Goal: Task Accomplishment & Management: Use online tool/utility

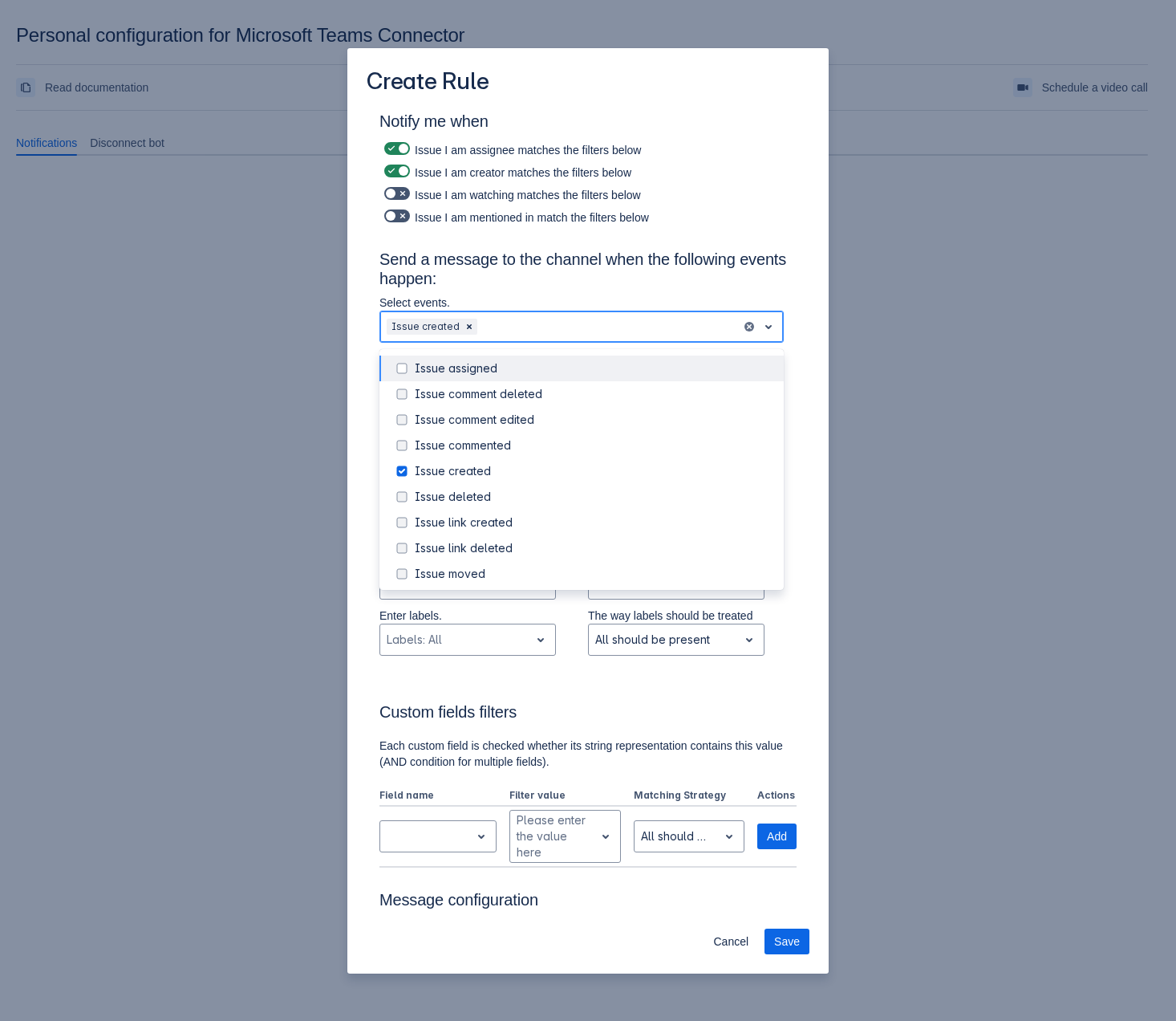
click at [530, 325] on div at bounding box center [608, 326] width 254 height 19
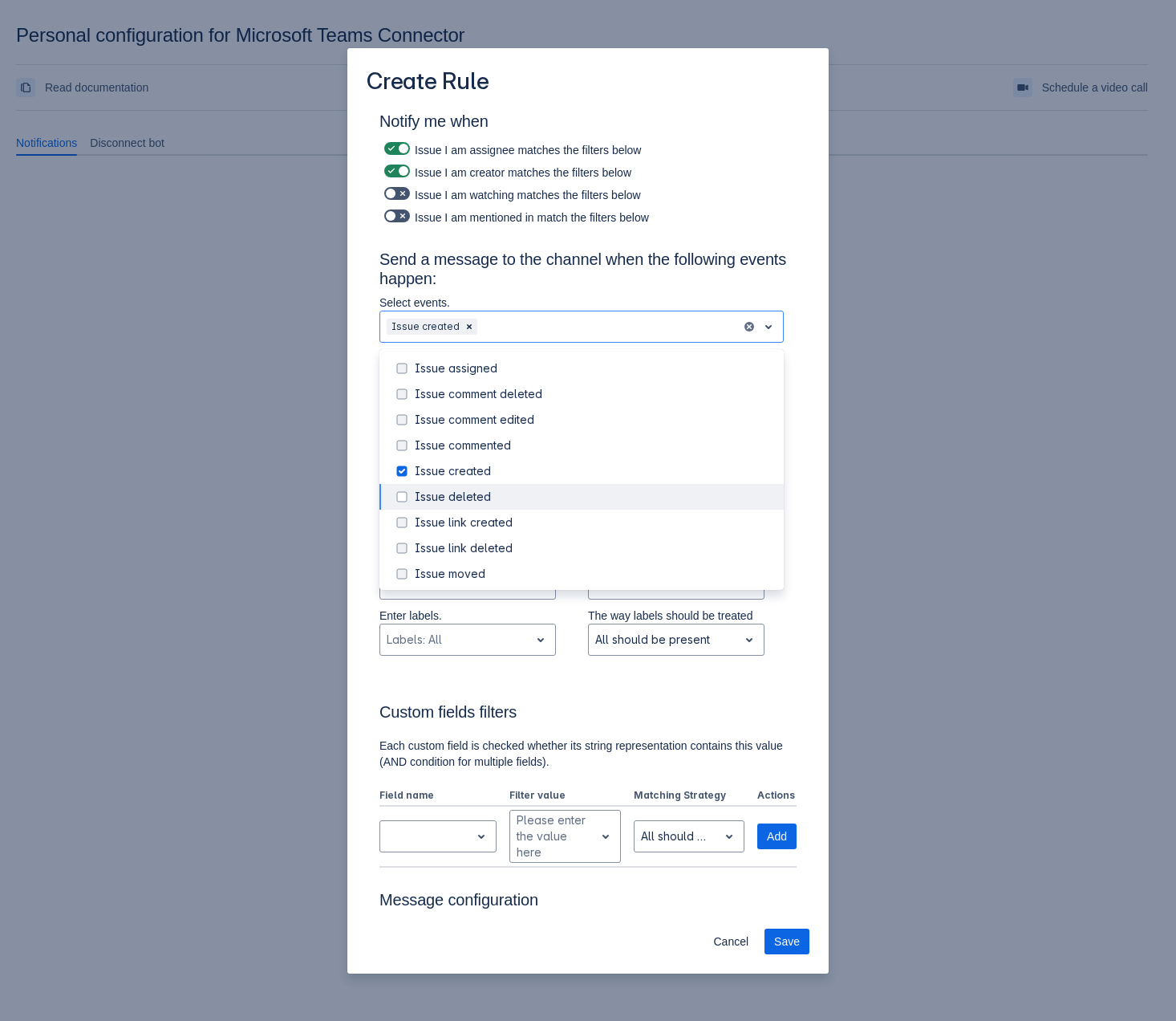
click at [204, 625] on div "Create Rule Notify me when Issue I am assignee matches the filters below Issue …" at bounding box center [588, 510] width 1176 height 1021
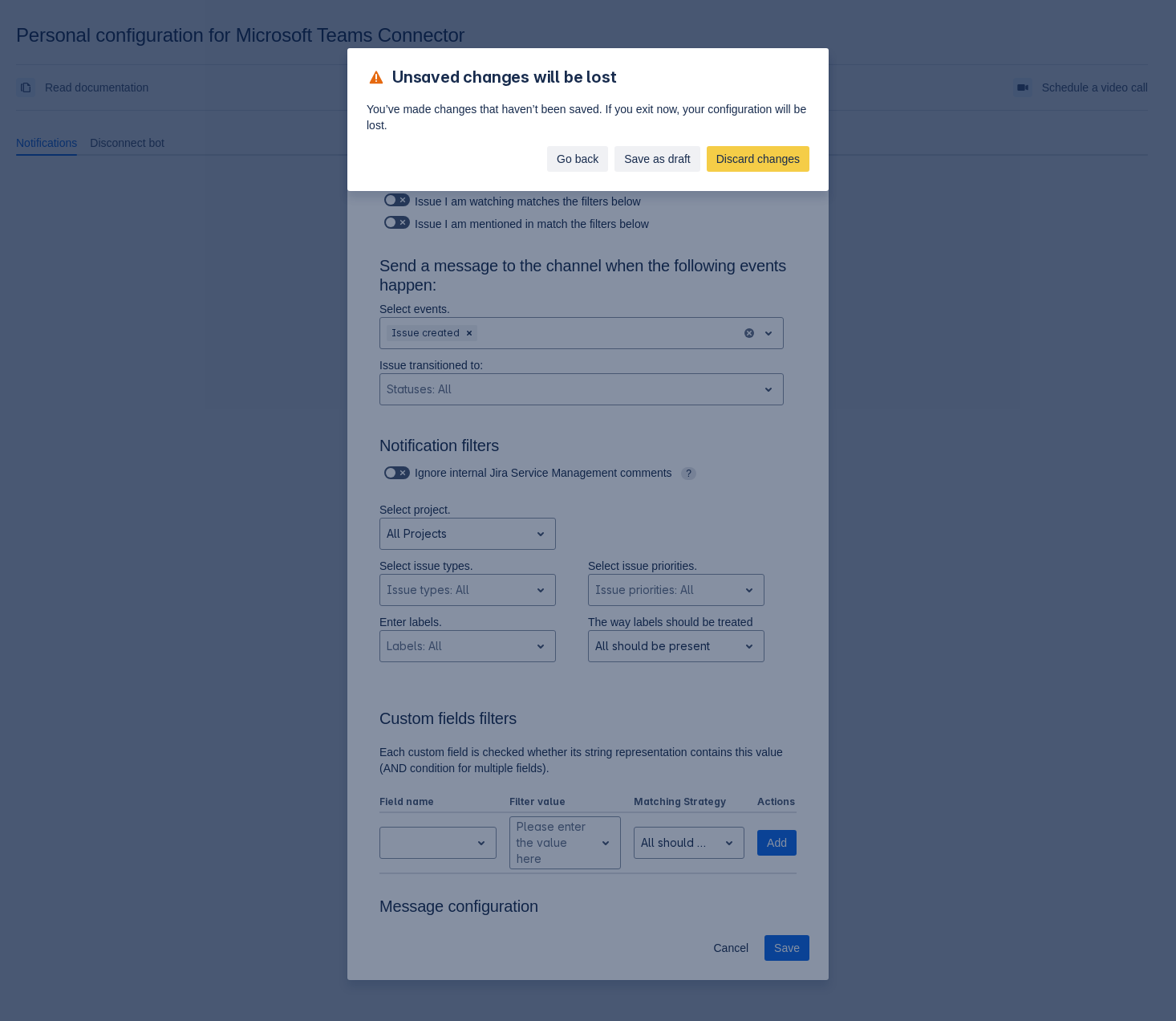
click at [597, 159] on span "Go back" at bounding box center [578, 158] width 42 height 25
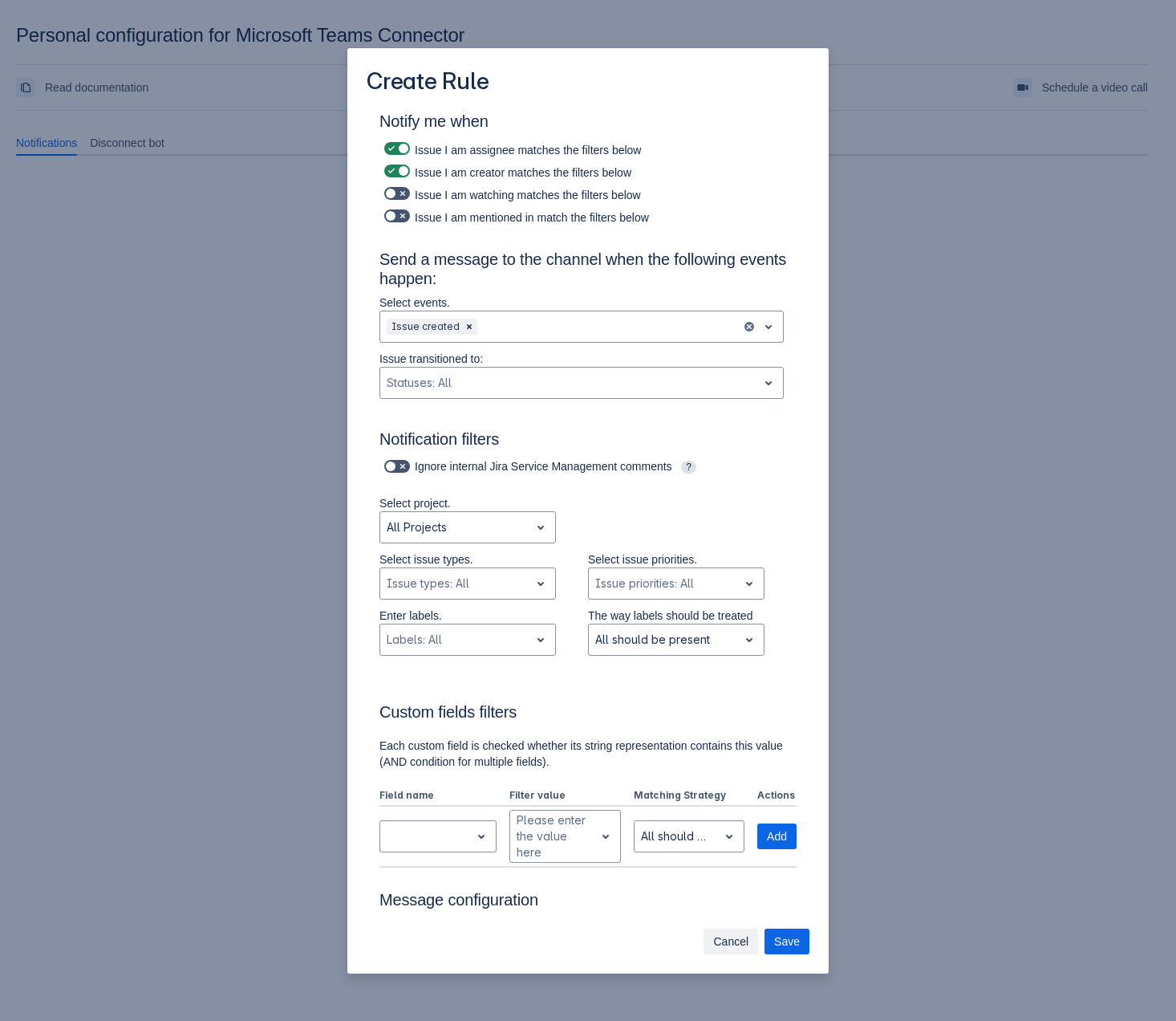
click at [746, 945] on span "Cancel" at bounding box center [730, 941] width 35 height 25
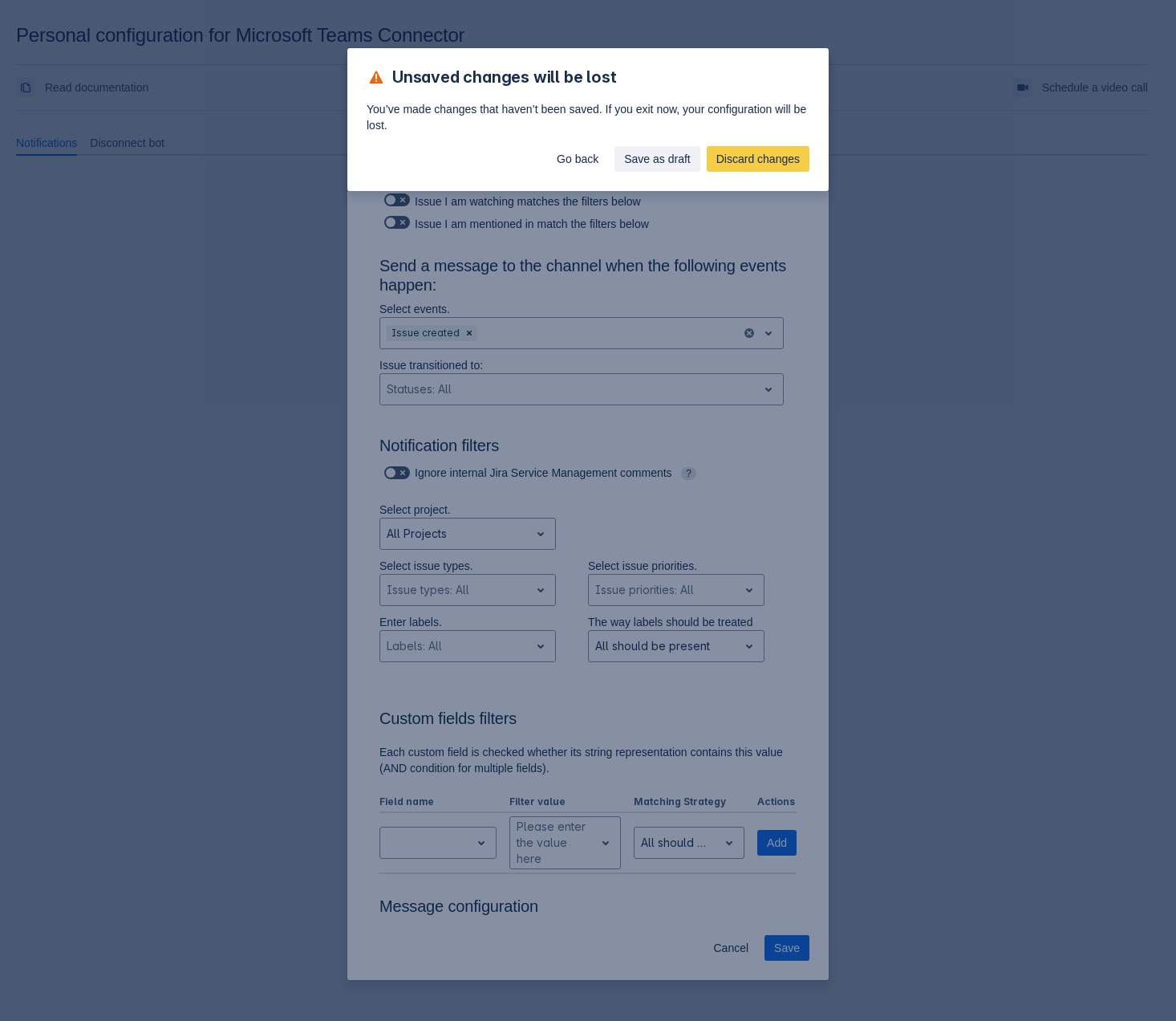
click at [736, 172] on div "Go back Save as draft Discard changes" at bounding box center [588, 162] width 482 height 57
click at [729, 152] on span "Discard changes" at bounding box center [758, 158] width 84 height 25
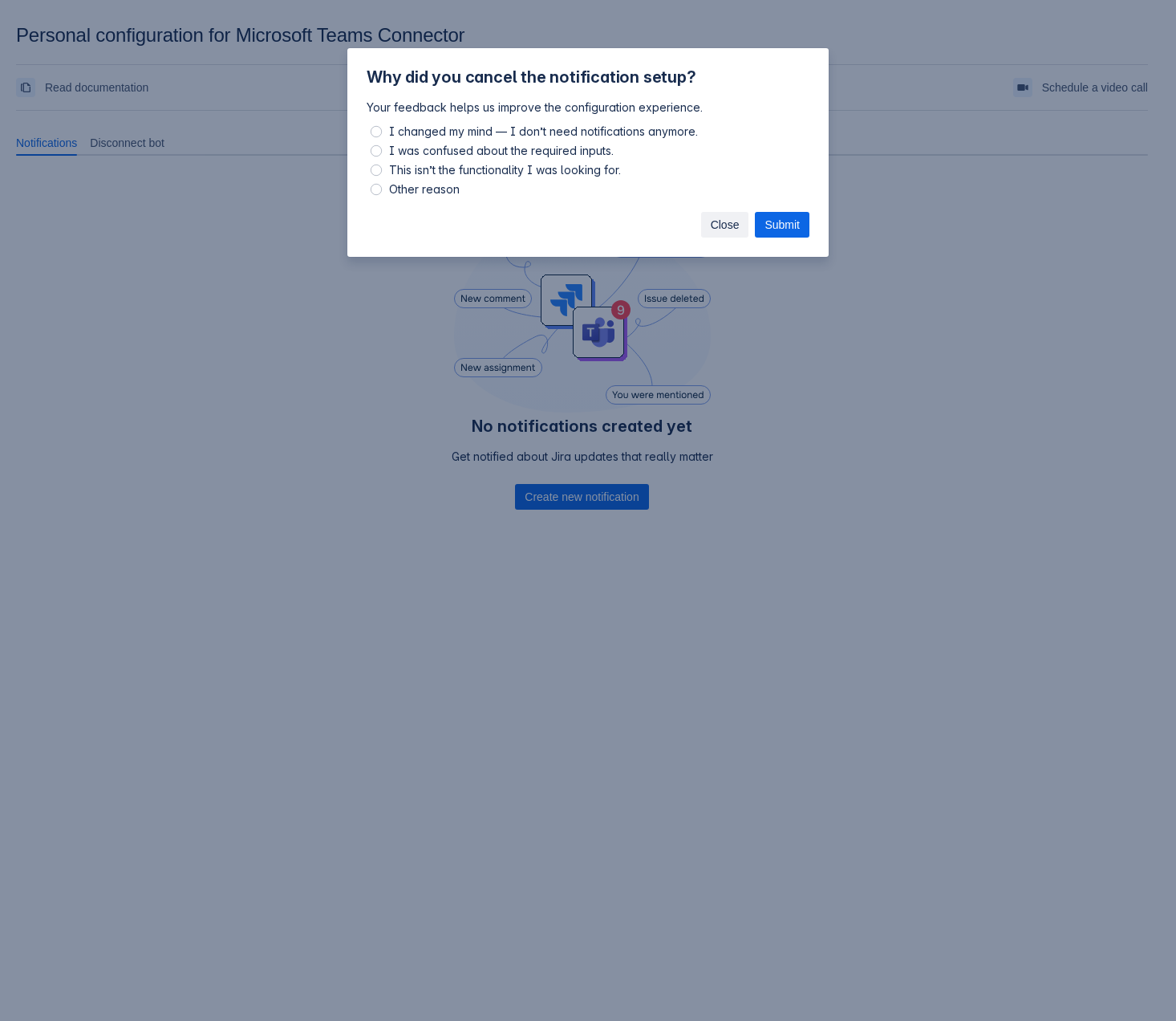
click at [724, 235] on span "Close" at bounding box center [725, 224] width 29 height 25
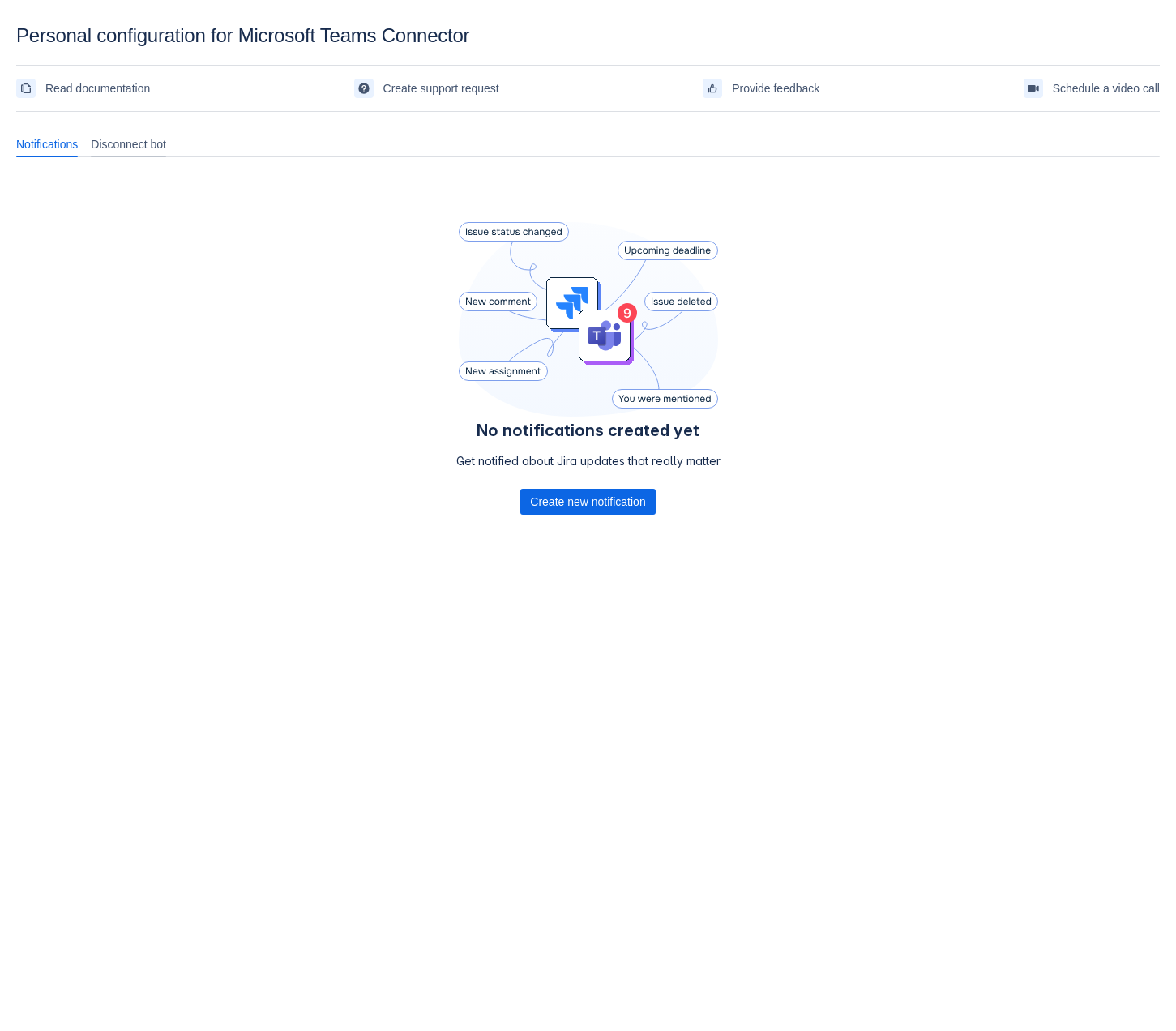
click at [123, 144] on span "Disconnect bot" at bounding box center [128, 144] width 75 height 17
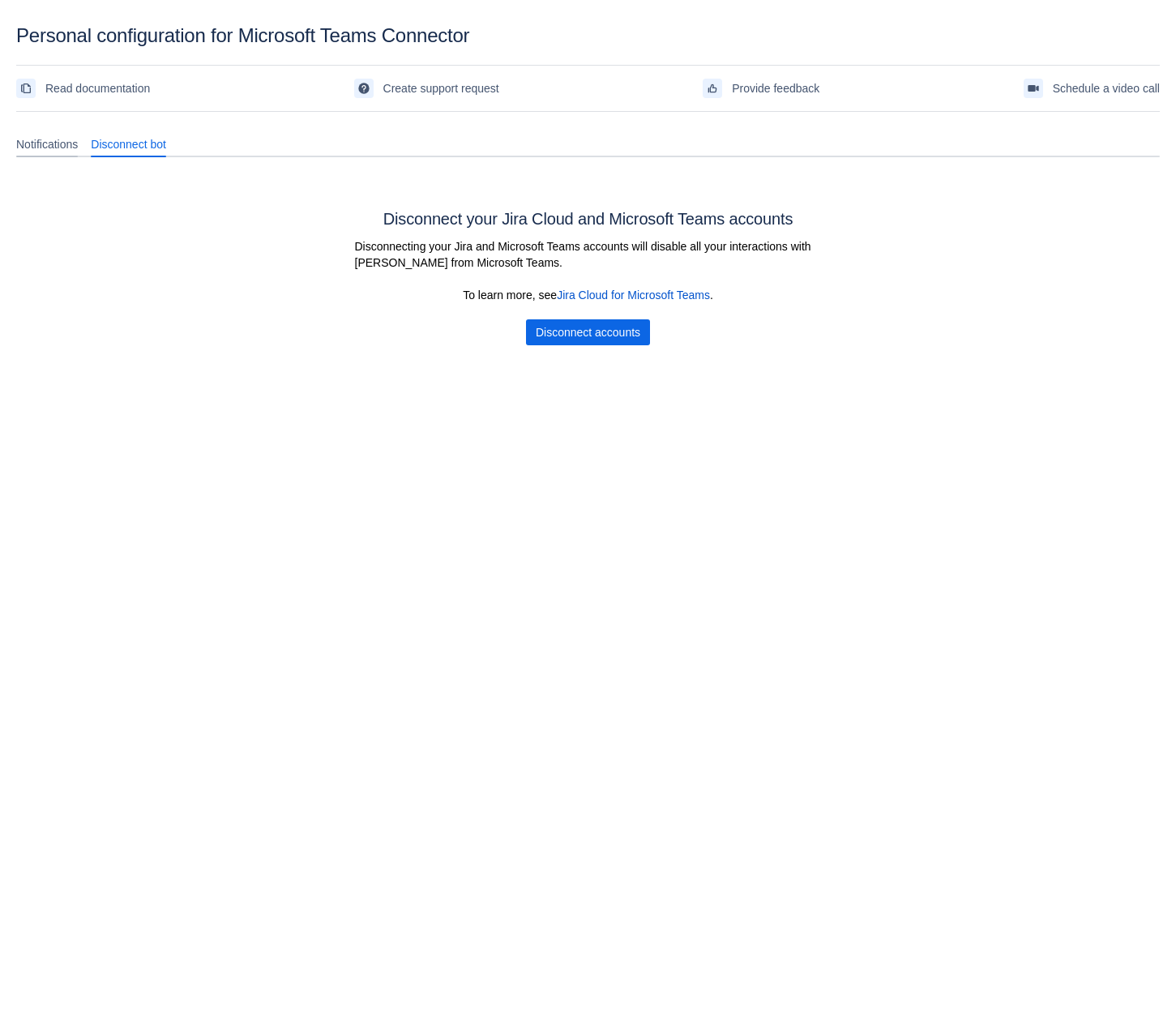
click at [65, 148] on span "Notifications" at bounding box center [47, 144] width 61 height 17
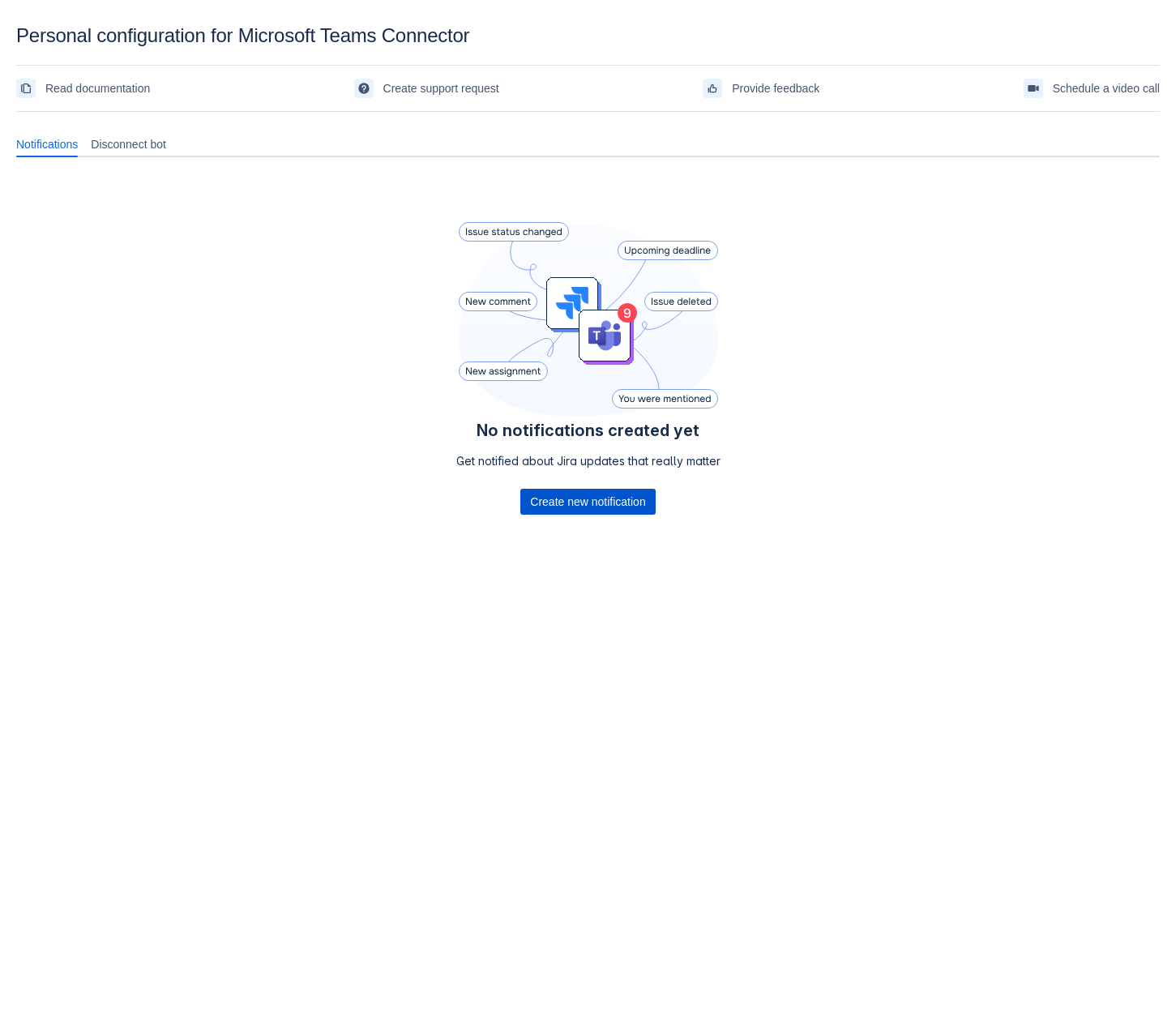
click at [552, 504] on span "Create new notification" at bounding box center [587, 501] width 115 height 26
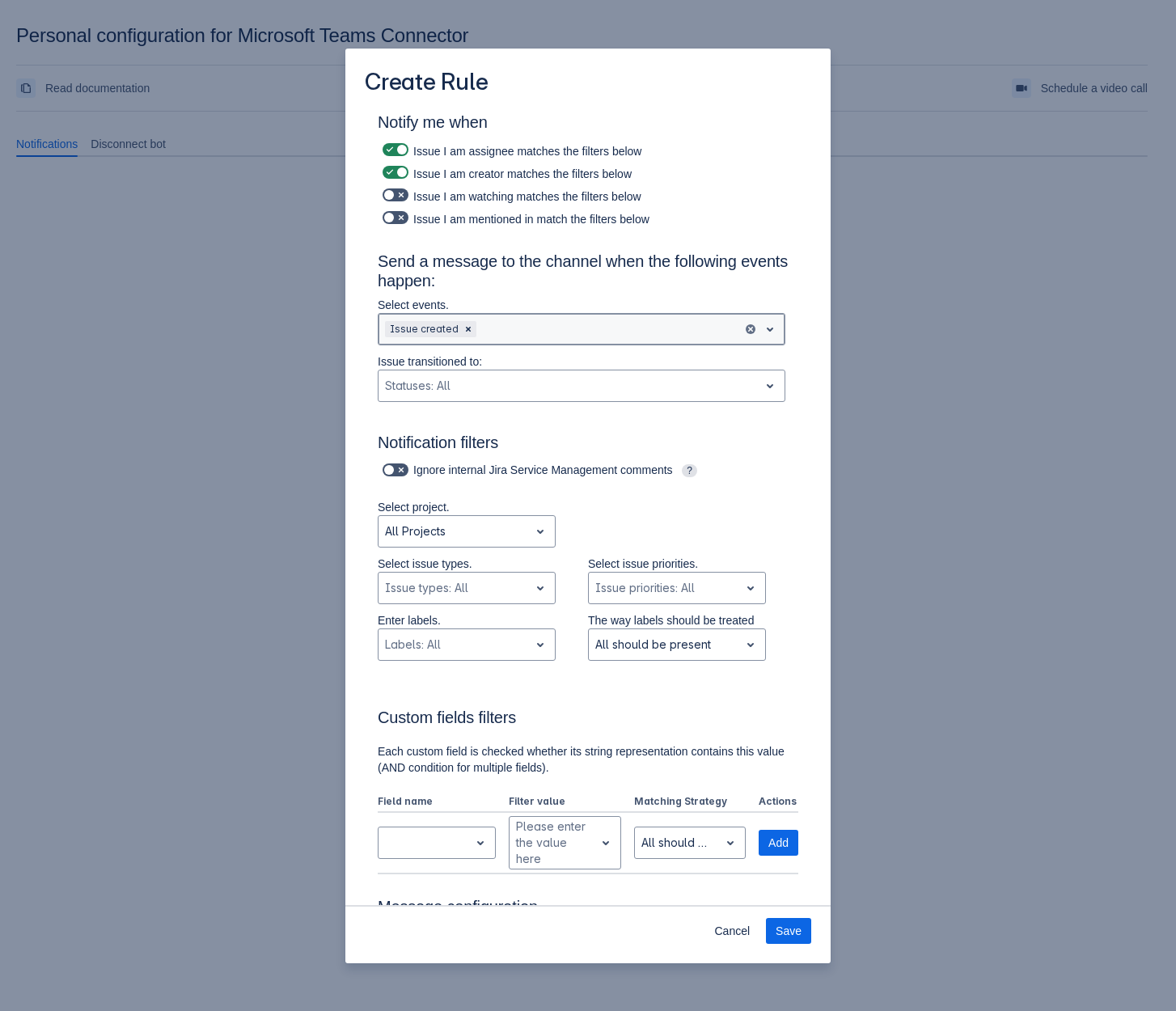
click at [529, 331] on div "Scrollable content" at bounding box center [608, 328] width 256 height 19
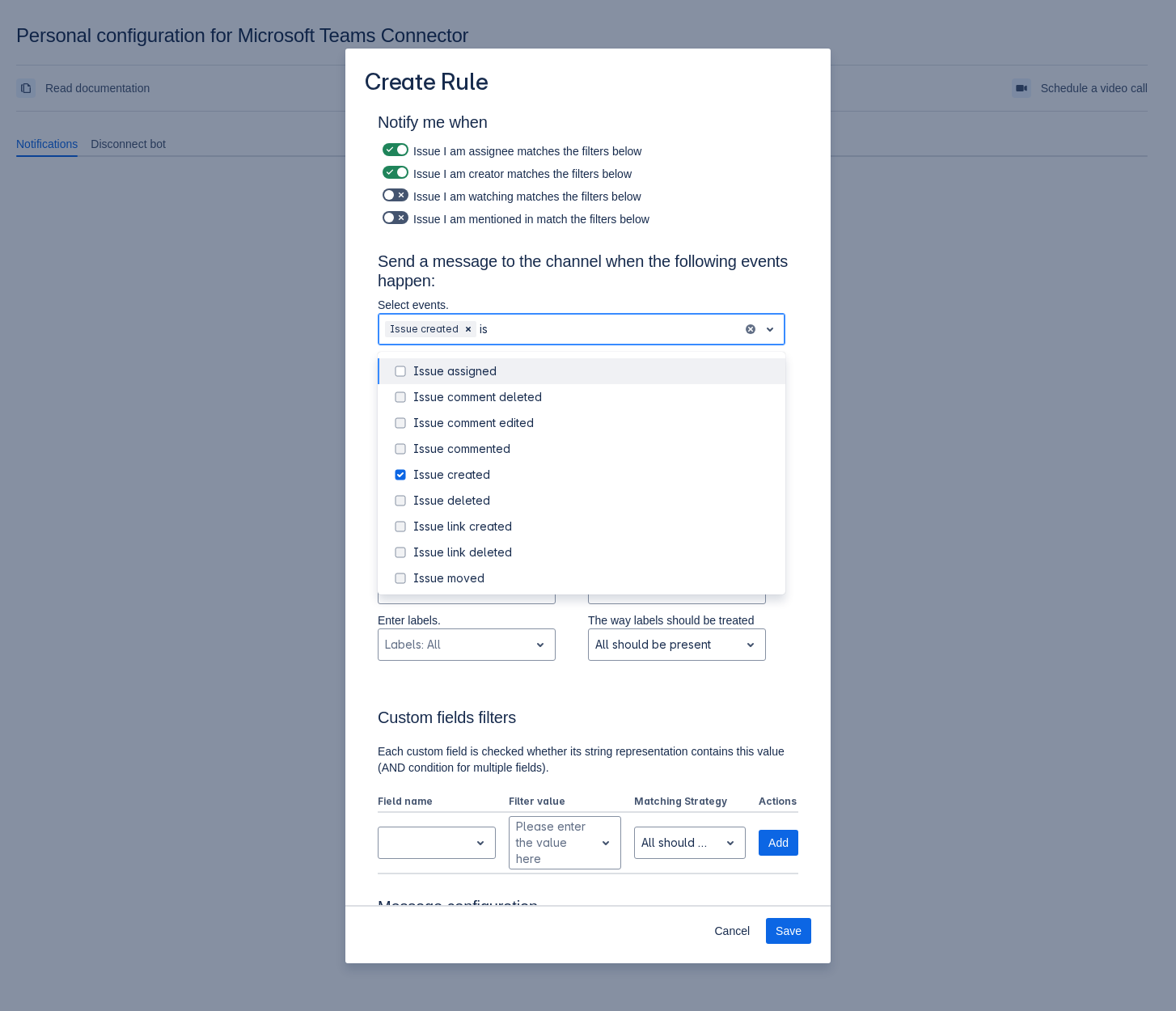
type input "i"
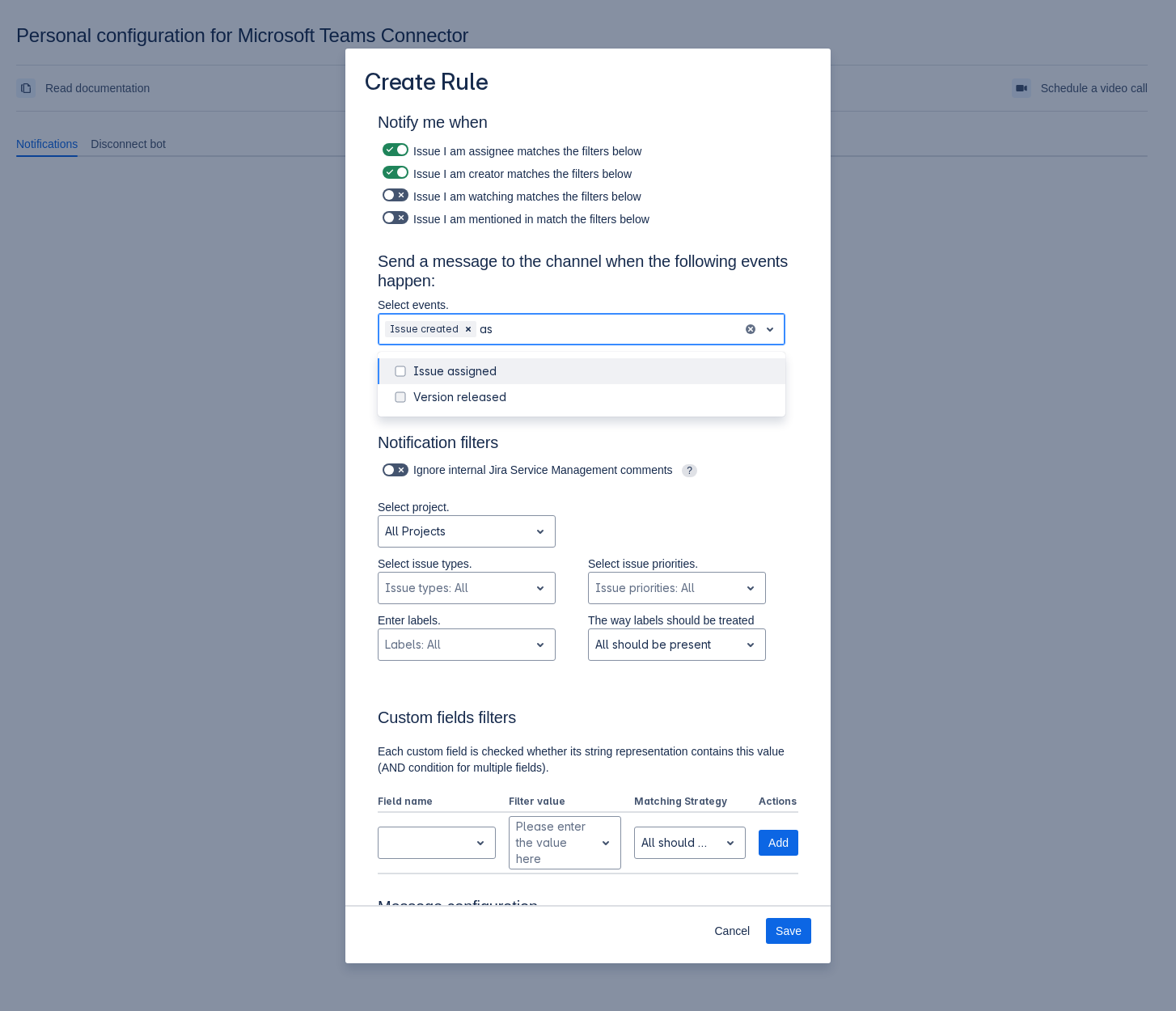
type input "ass"
click at [485, 377] on div "Issue assigned" at bounding box center [595, 371] width 362 height 17
type input "comm"
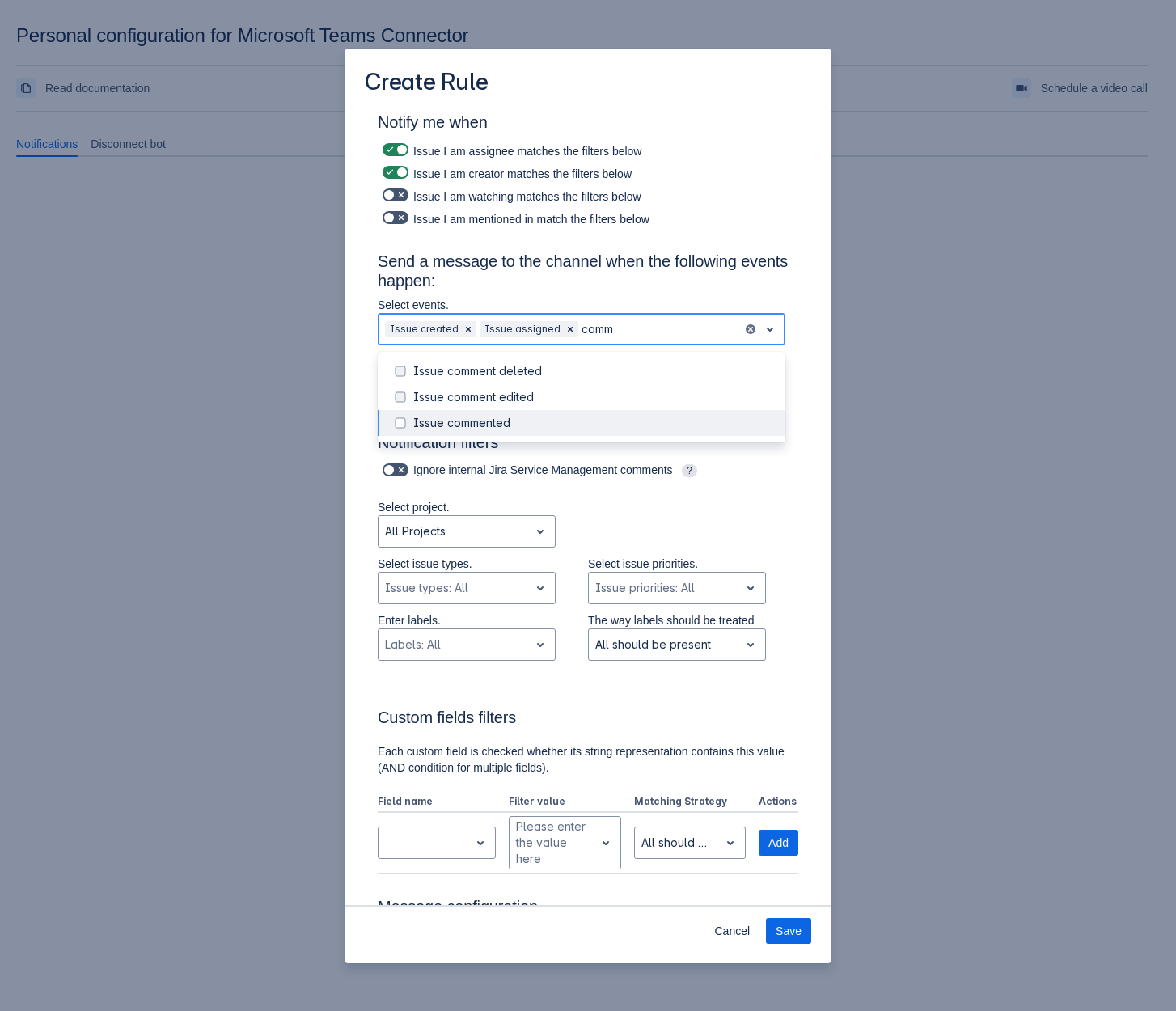
click at [507, 422] on div "Issue commented" at bounding box center [595, 424] width 362 height 17
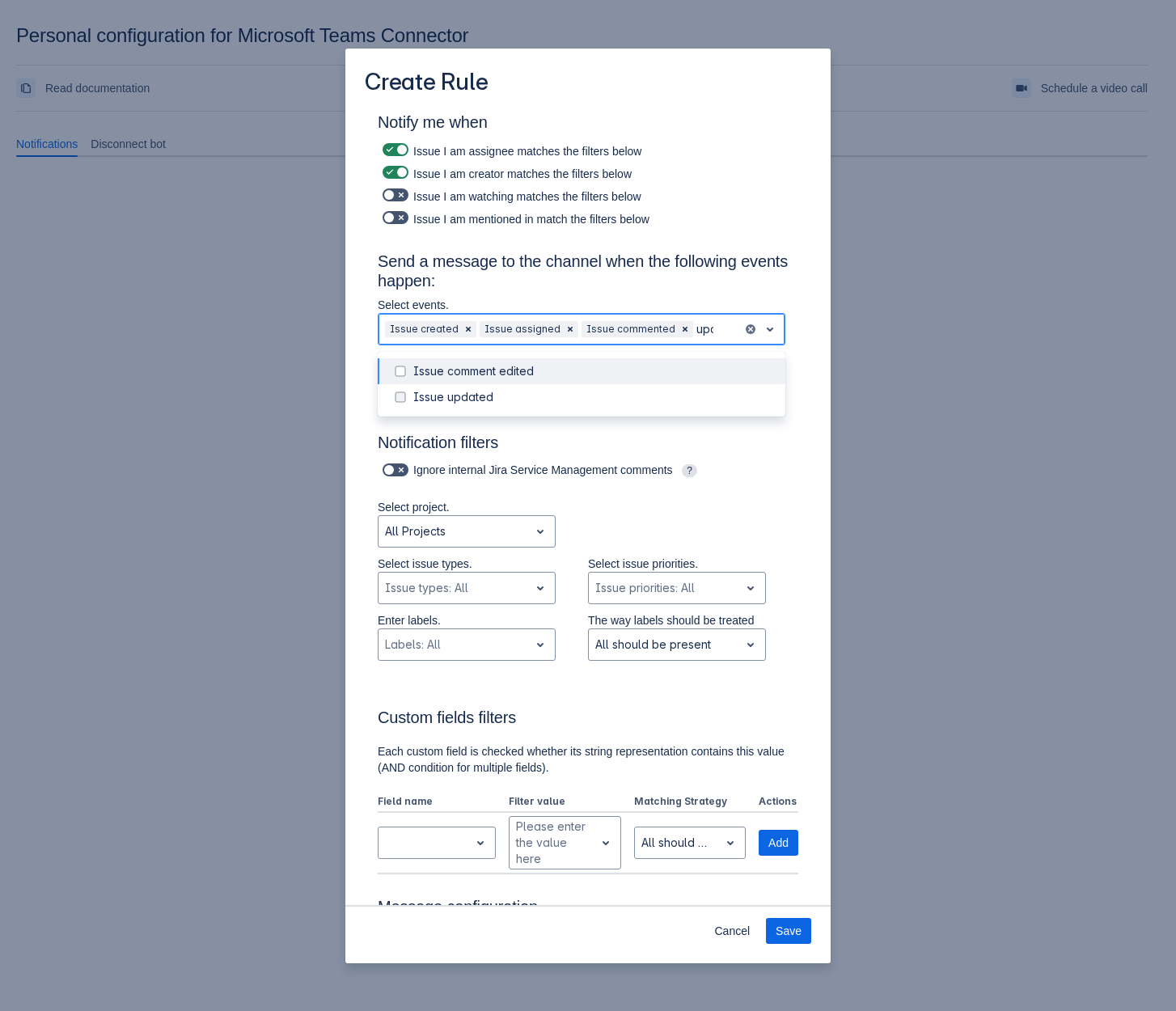
type input "upda"
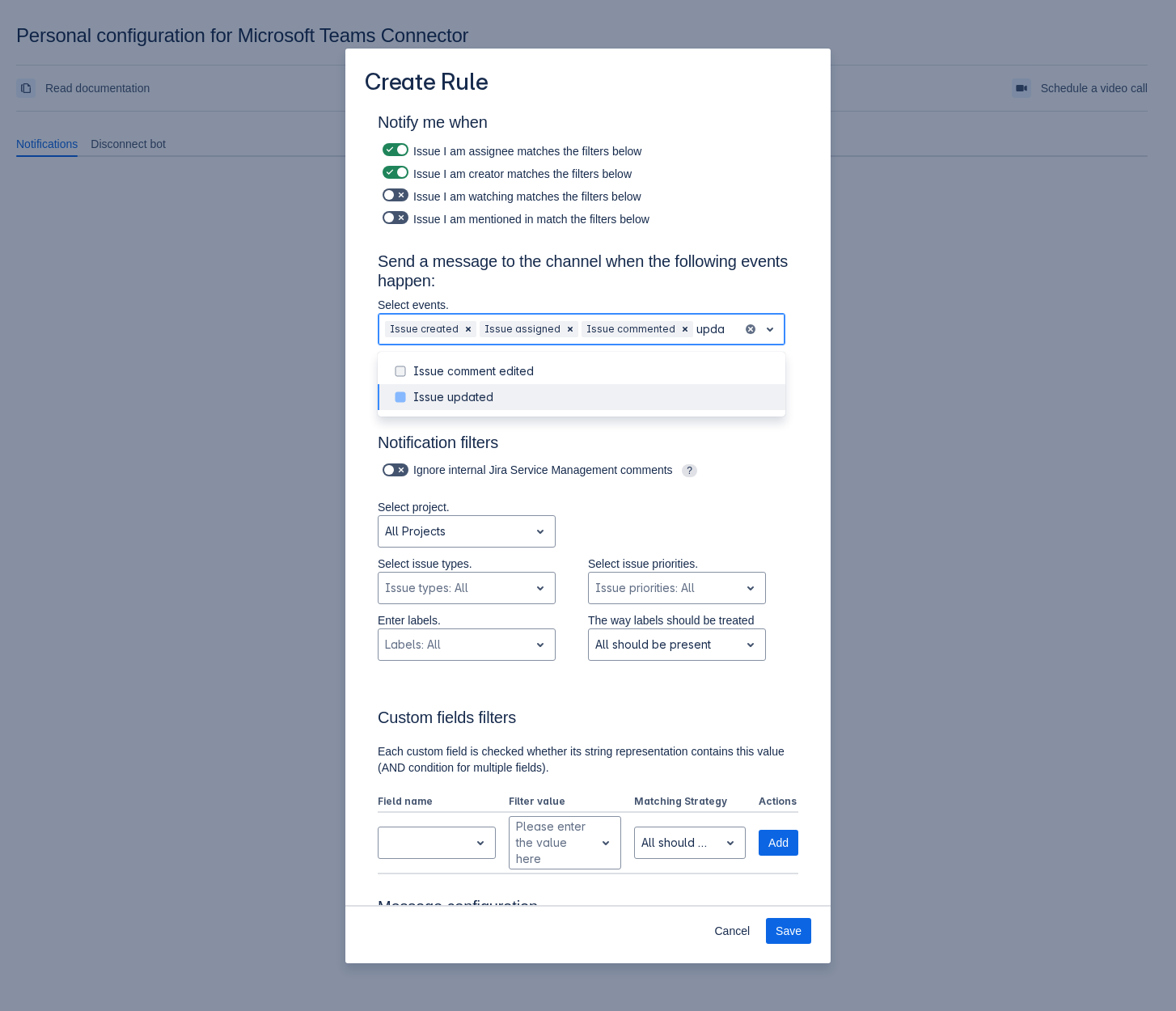
click at [454, 395] on div "Issue updated" at bounding box center [595, 397] width 362 height 17
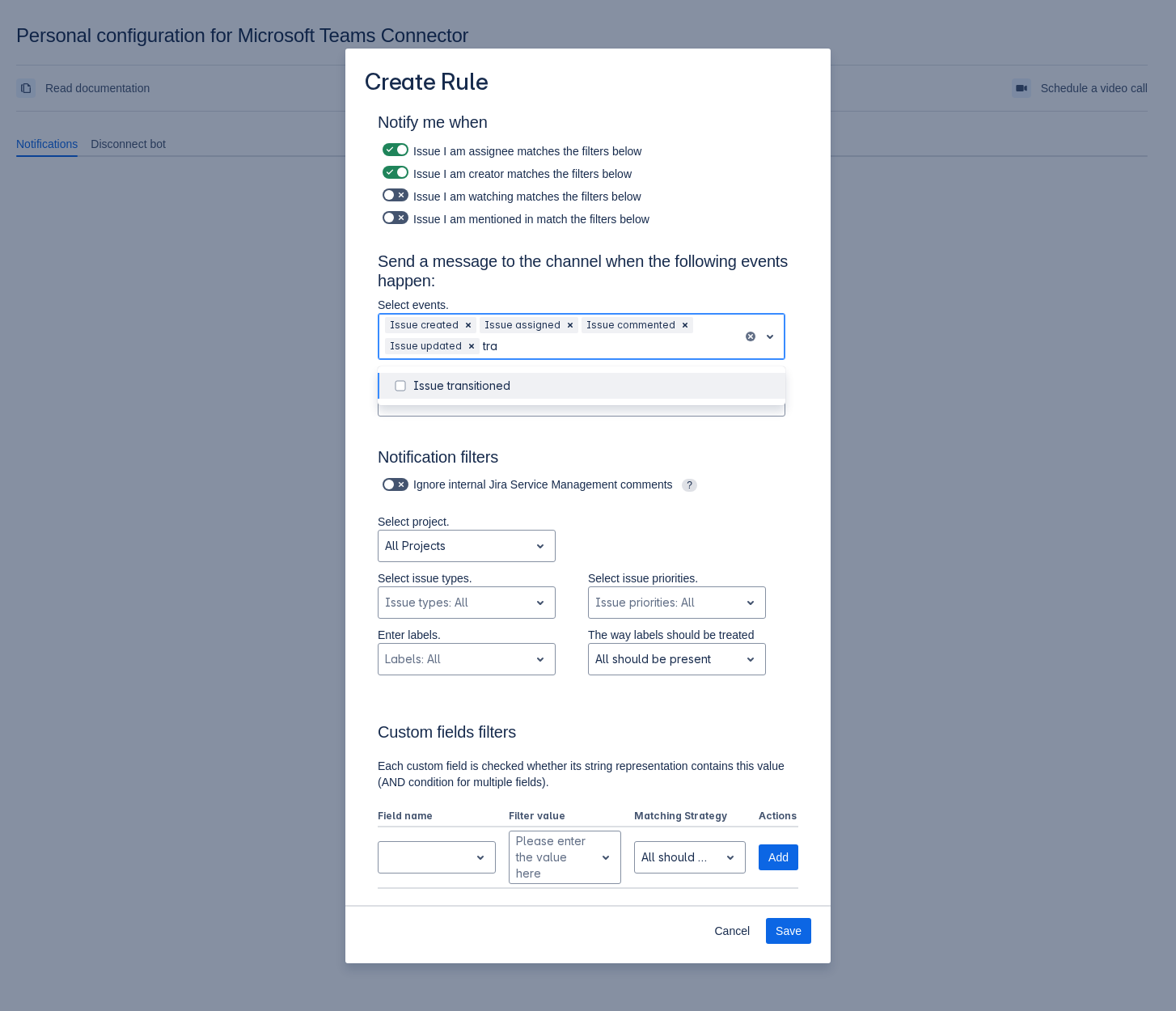
type input "[PERSON_NAME]"
click at [454, 395] on div "Issue transitioned" at bounding box center [581, 386] width 408 height 26
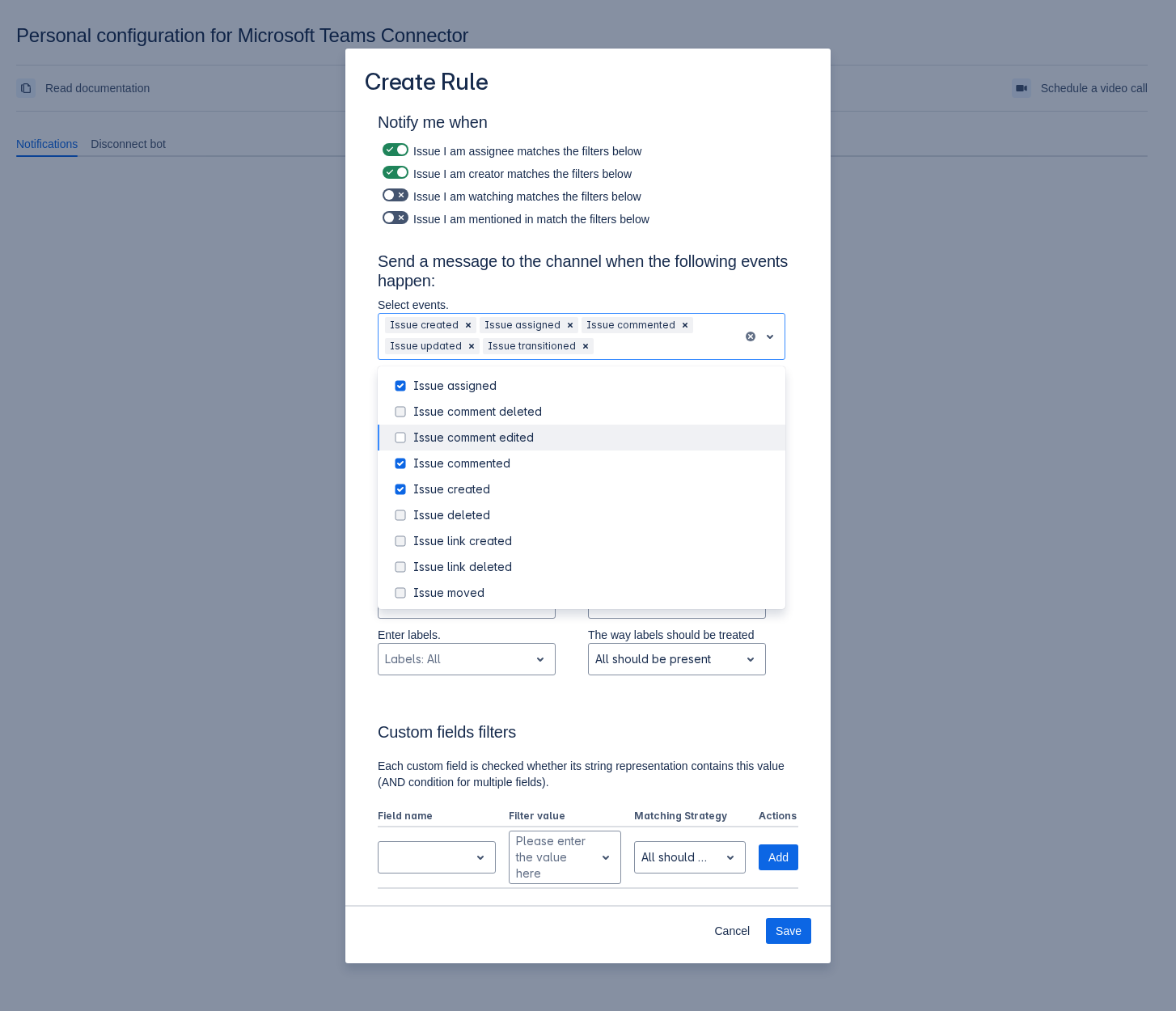
click at [194, 467] on div "Create Rule Notify me when Issue I am assignee matches the filters below Issue …" at bounding box center [588, 506] width 1176 height 1011
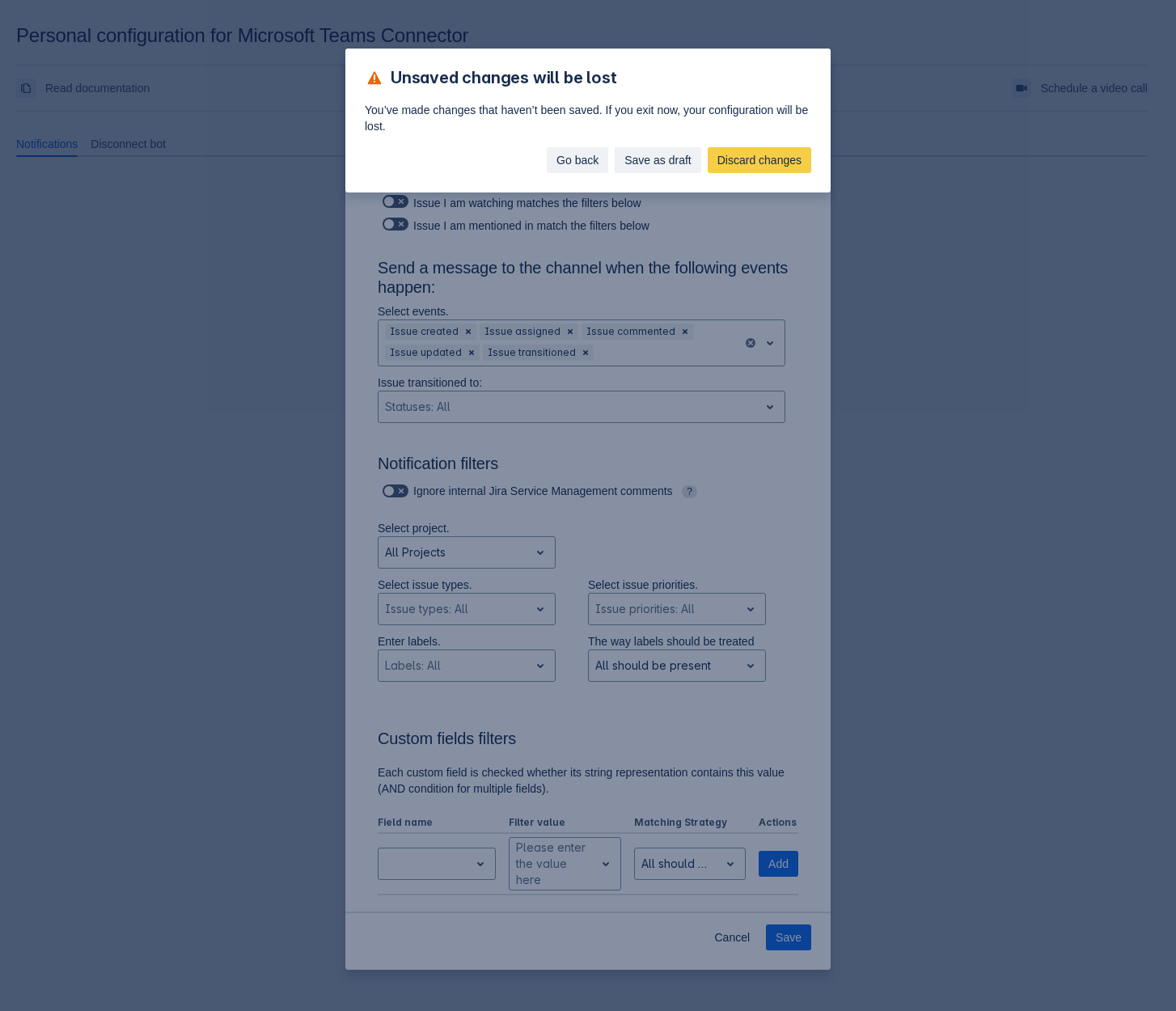
click at [570, 162] on span "Go back" at bounding box center [577, 160] width 42 height 26
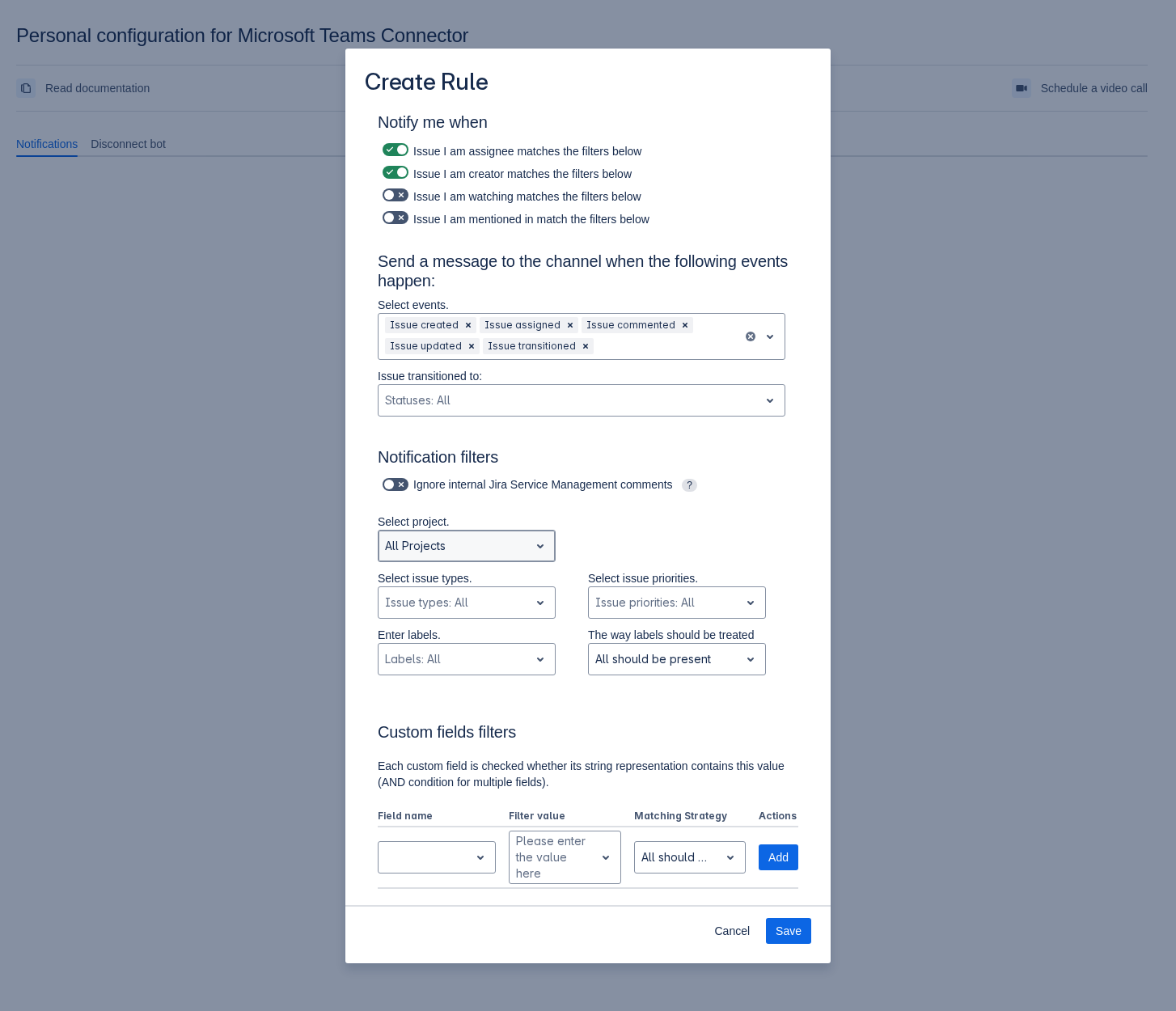
click at [461, 555] on div "Scrollable content" at bounding box center [453, 545] width 137 height 19
click at [796, 925] on span "Save" at bounding box center [788, 931] width 26 height 26
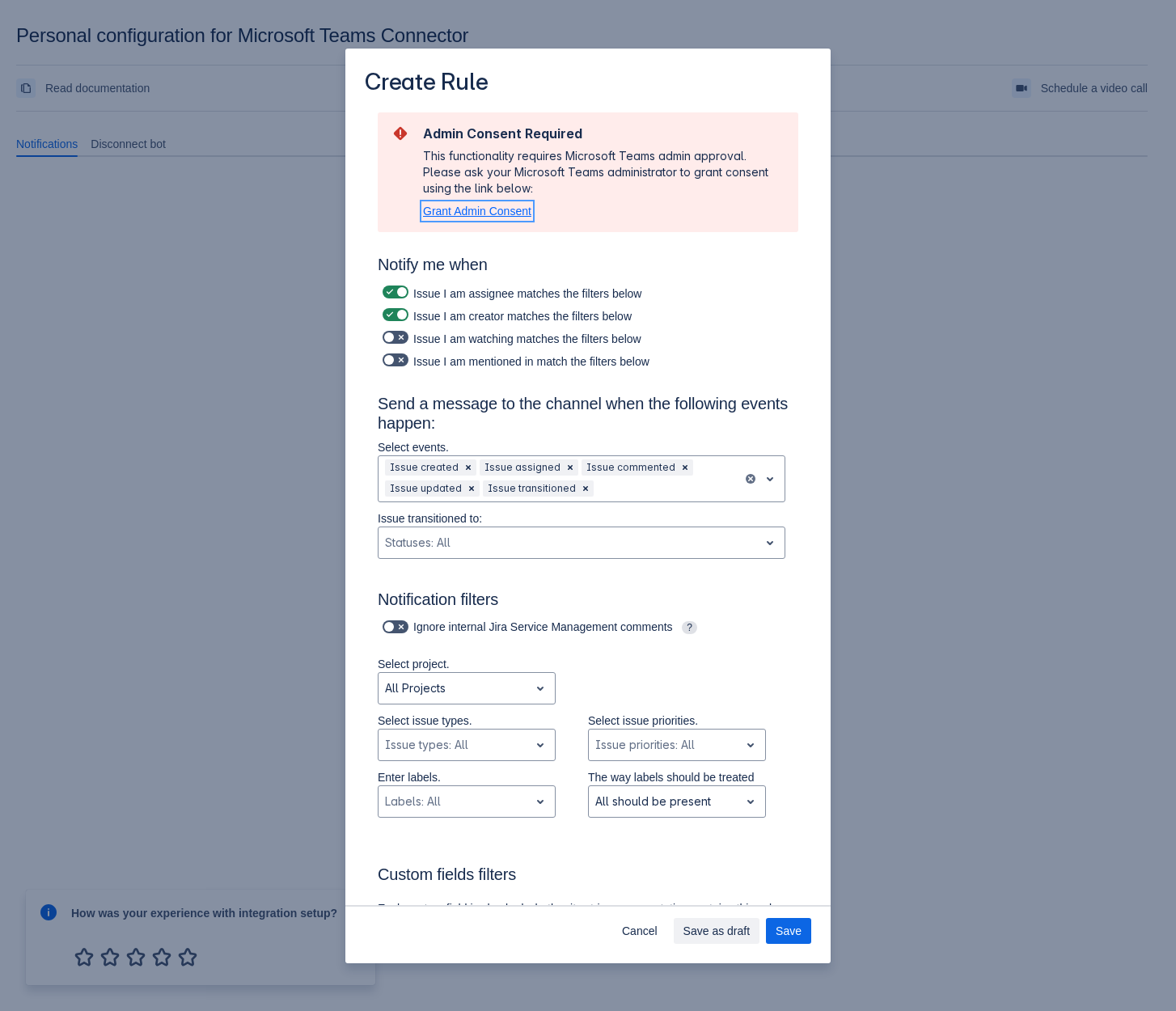
click at [469, 211] on span "Grant Admin Consent" at bounding box center [476, 211] width 108 height 13
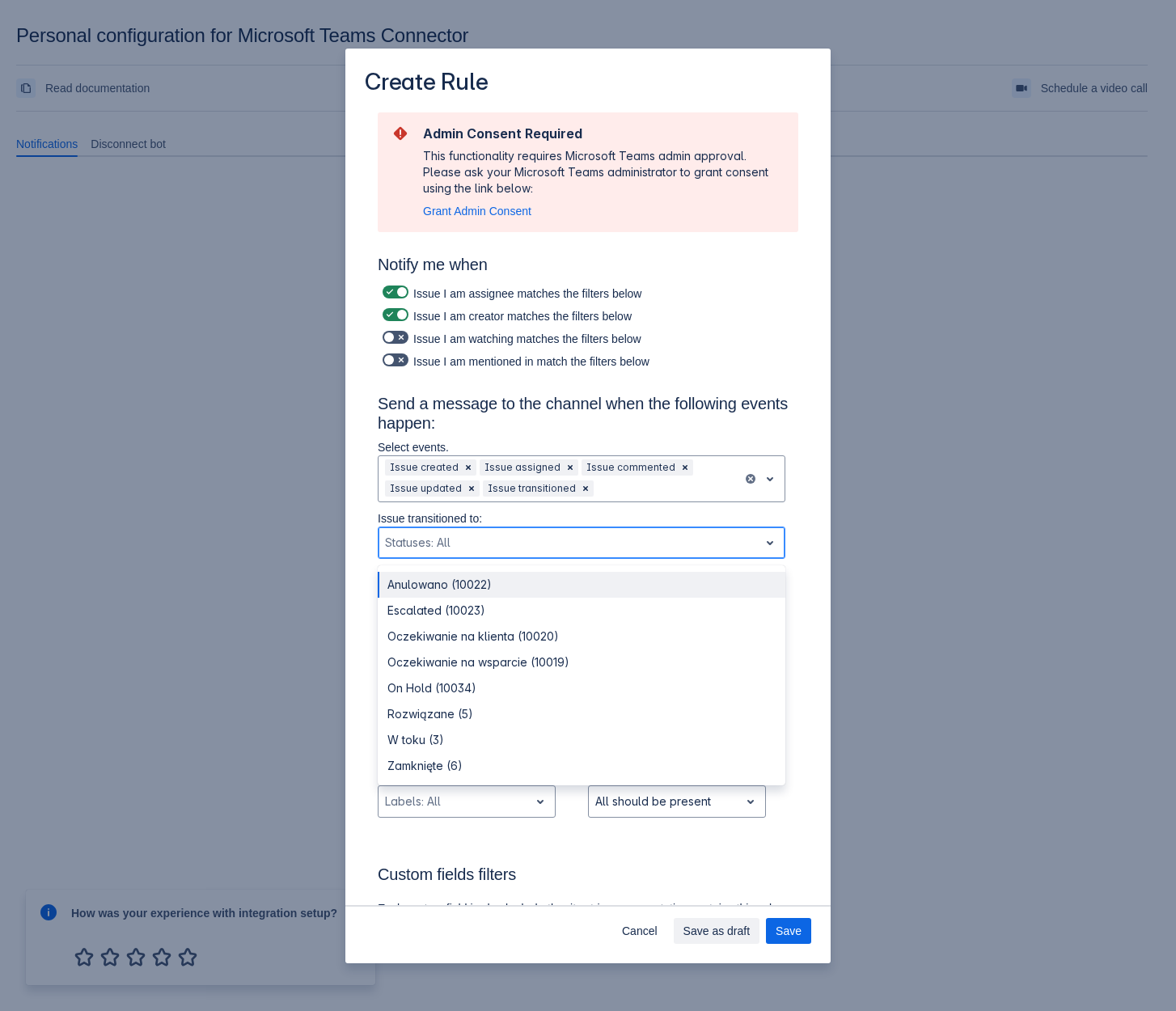
click at [578, 544] on div "Scrollable content" at bounding box center [568, 542] width 367 height 19
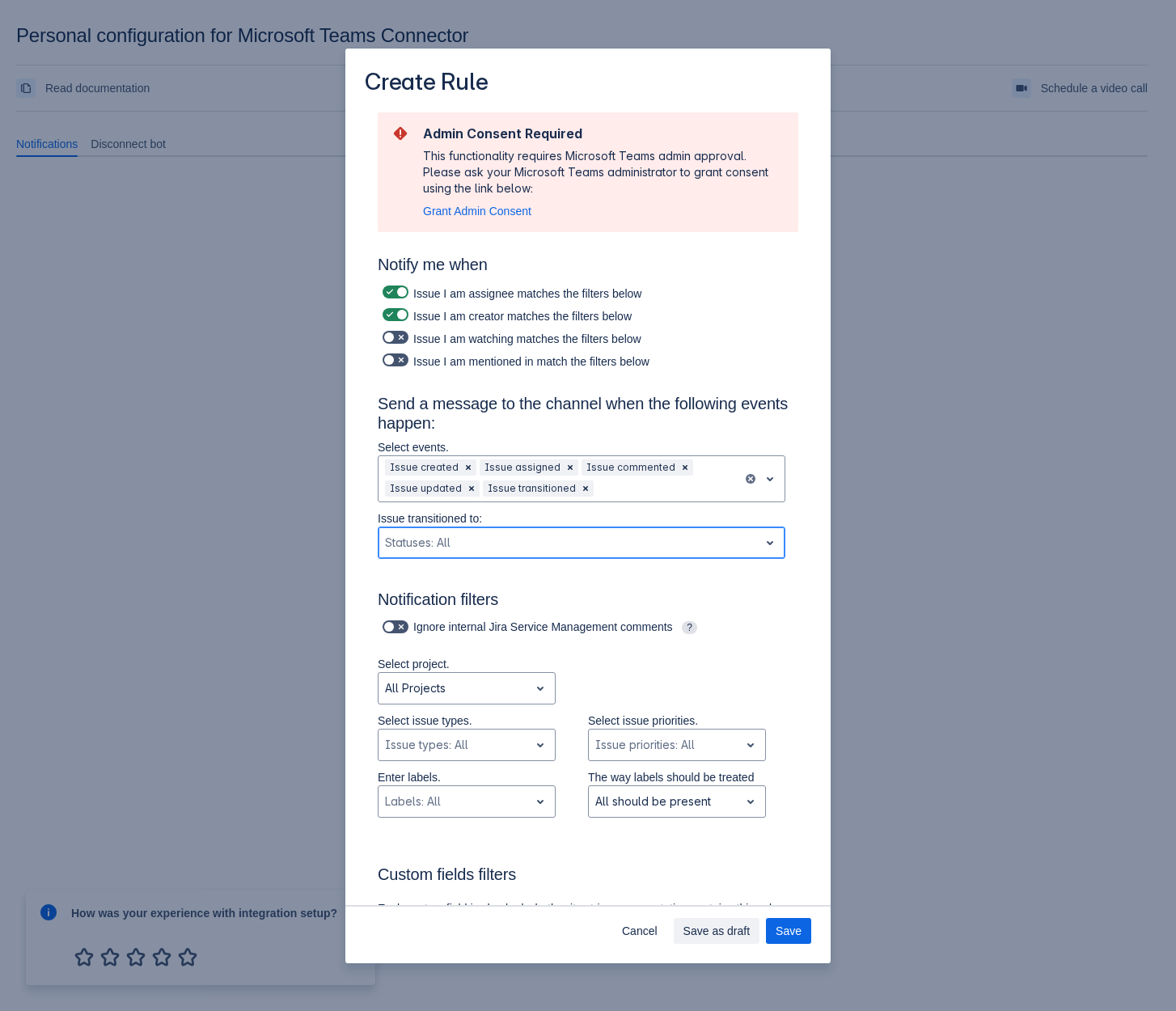
click at [578, 544] on div "Scrollable content" at bounding box center [568, 542] width 367 height 19
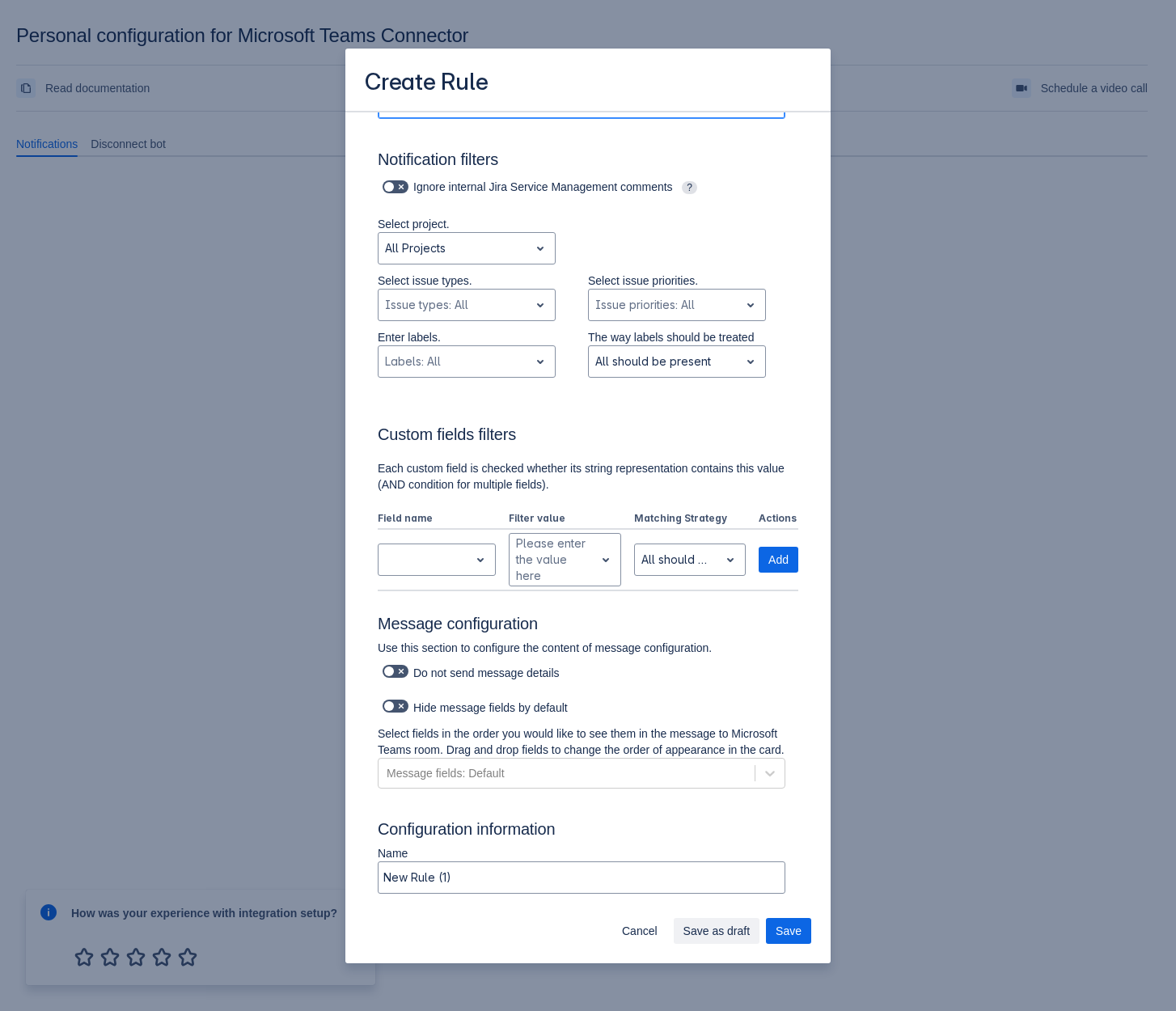
scroll to position [477, 0]
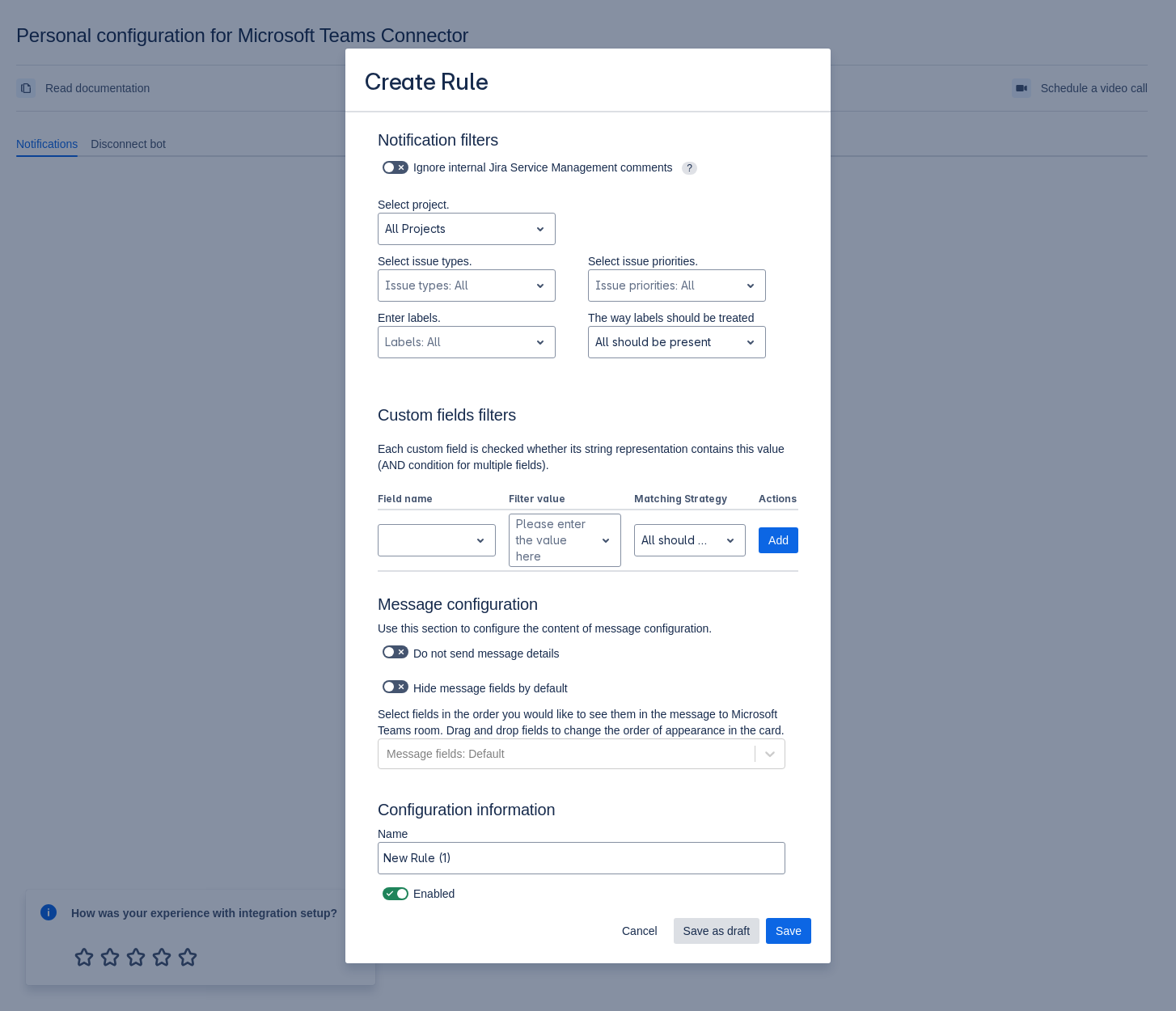
click at [727, 932] on span "Save as draft" at bounding box center [716, 931] width 67 height 26
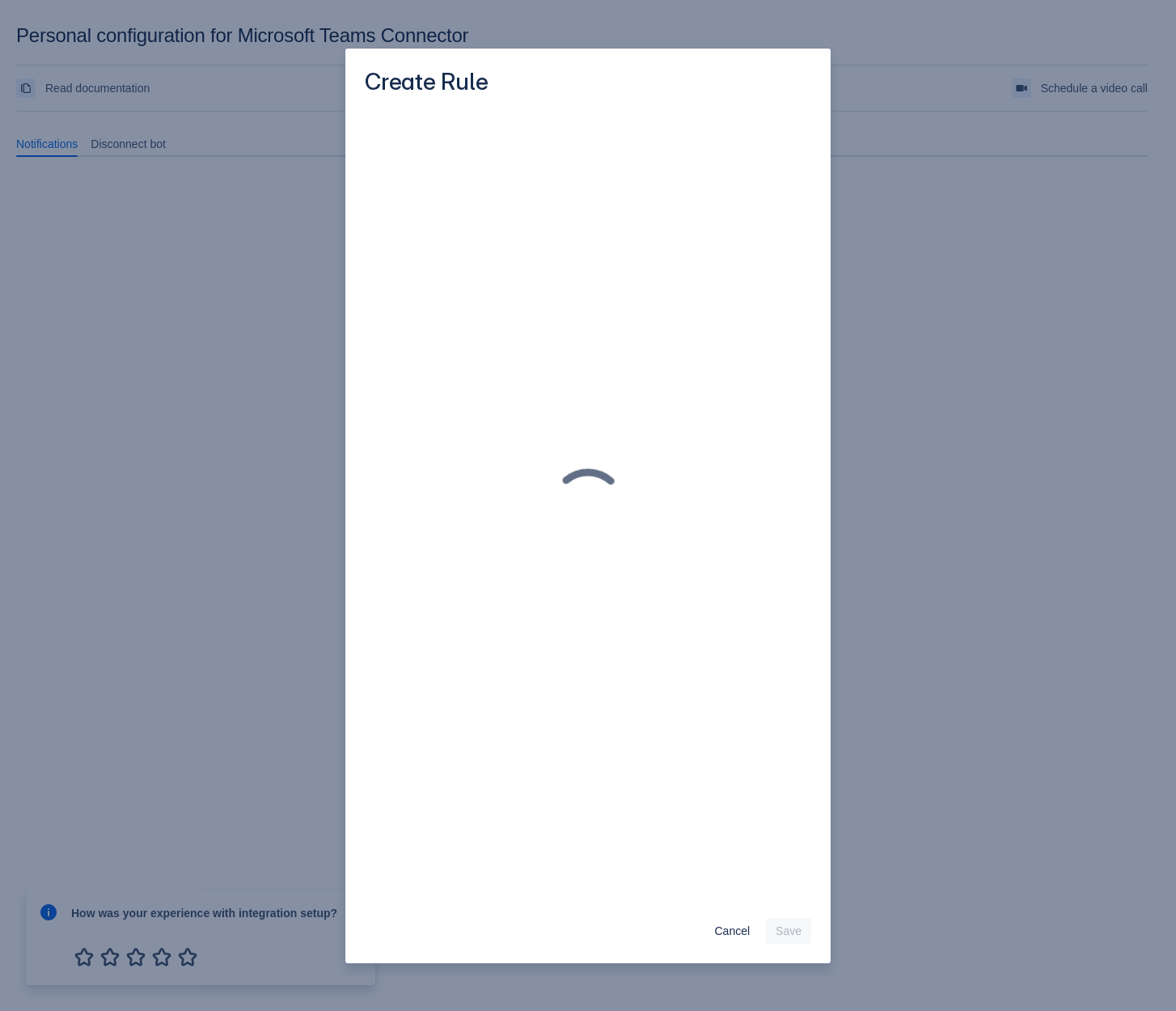
scroll to position [0, 0]
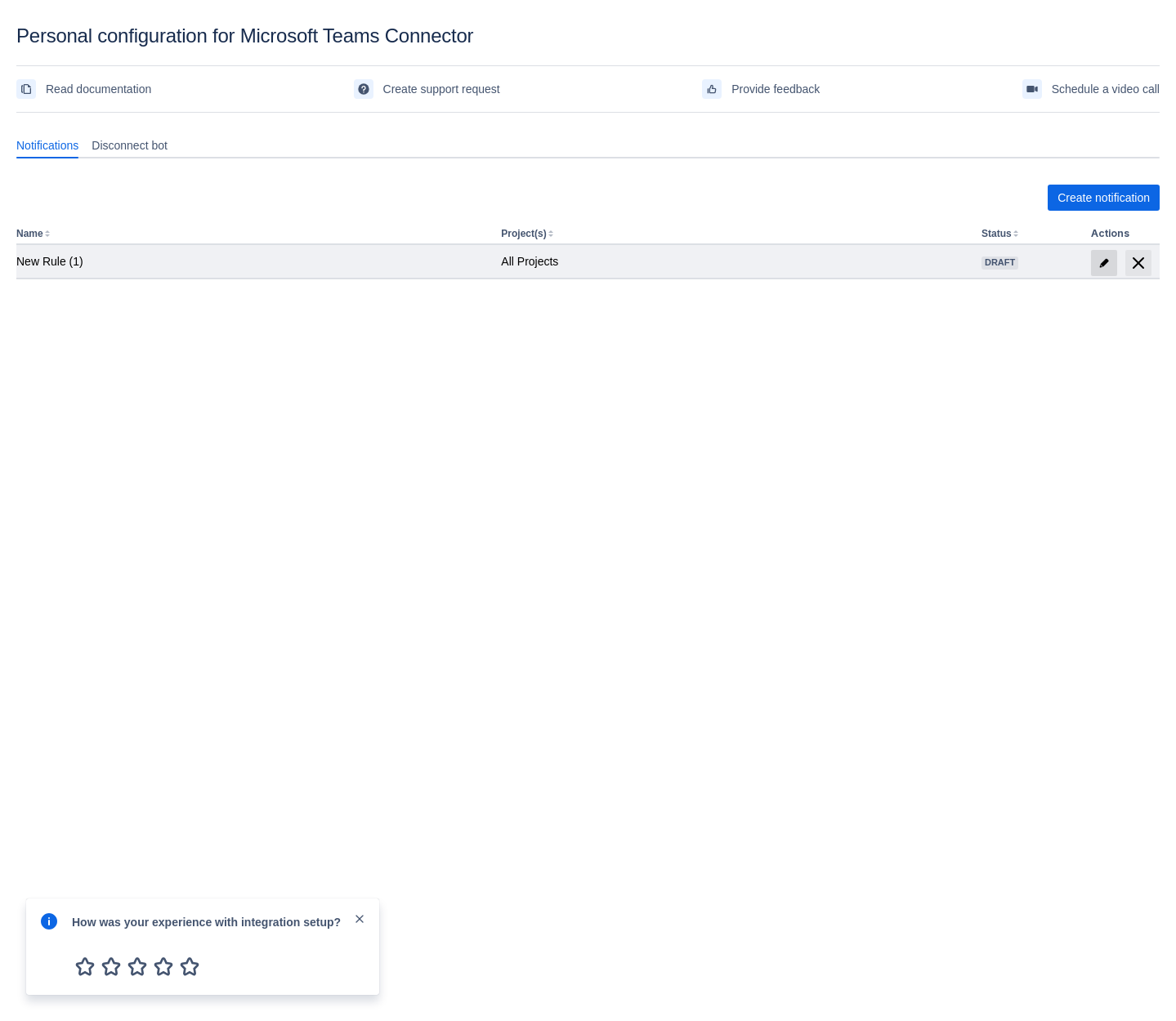
click at [1102, 258] on span "edit" at bounding box center [1104, 263] width 13 height 13
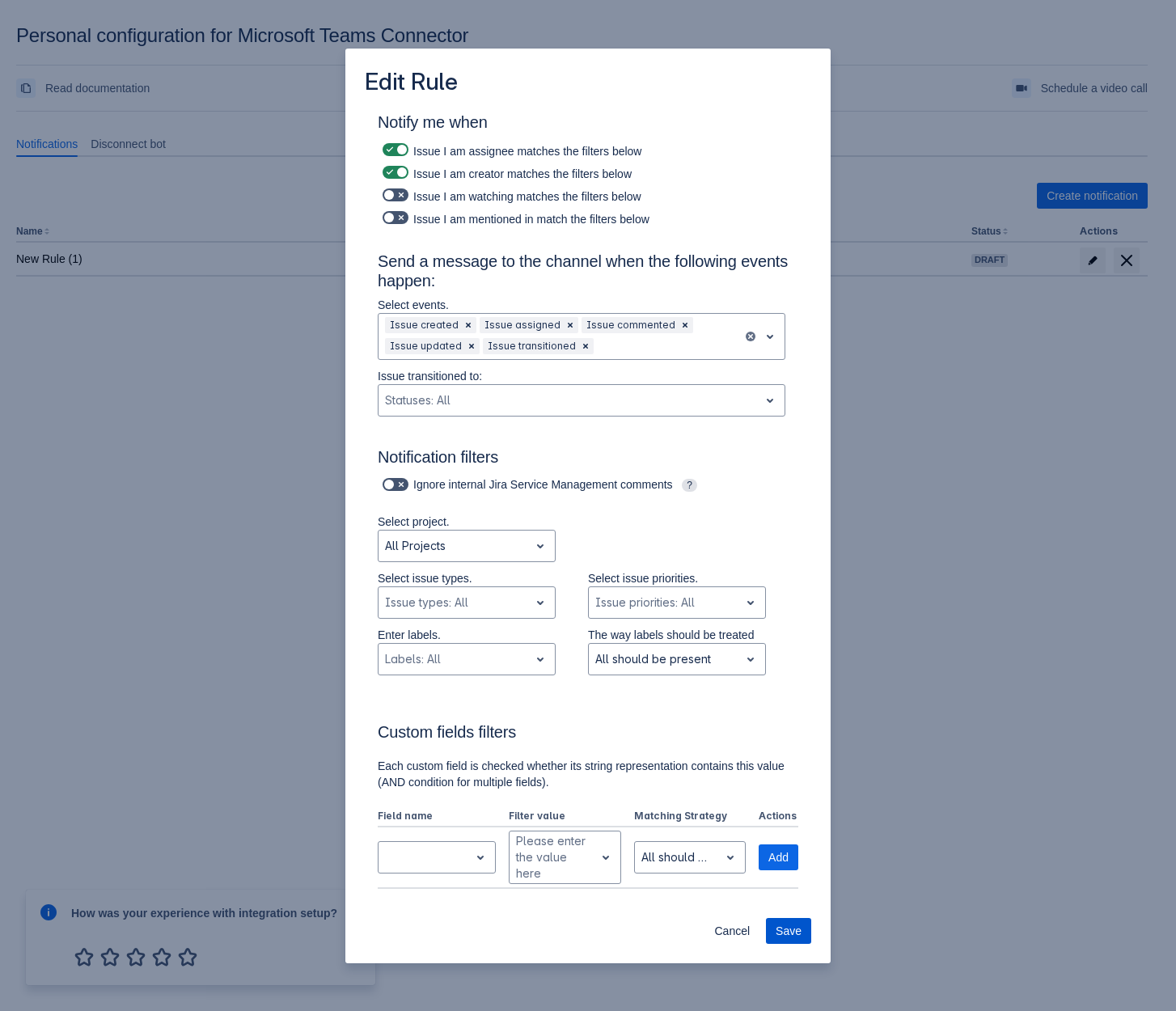
click at [786, 922] on span "Save" at bounding box center [788, 931] width 26 height 26
